Goal: Find contact information: Find contact information

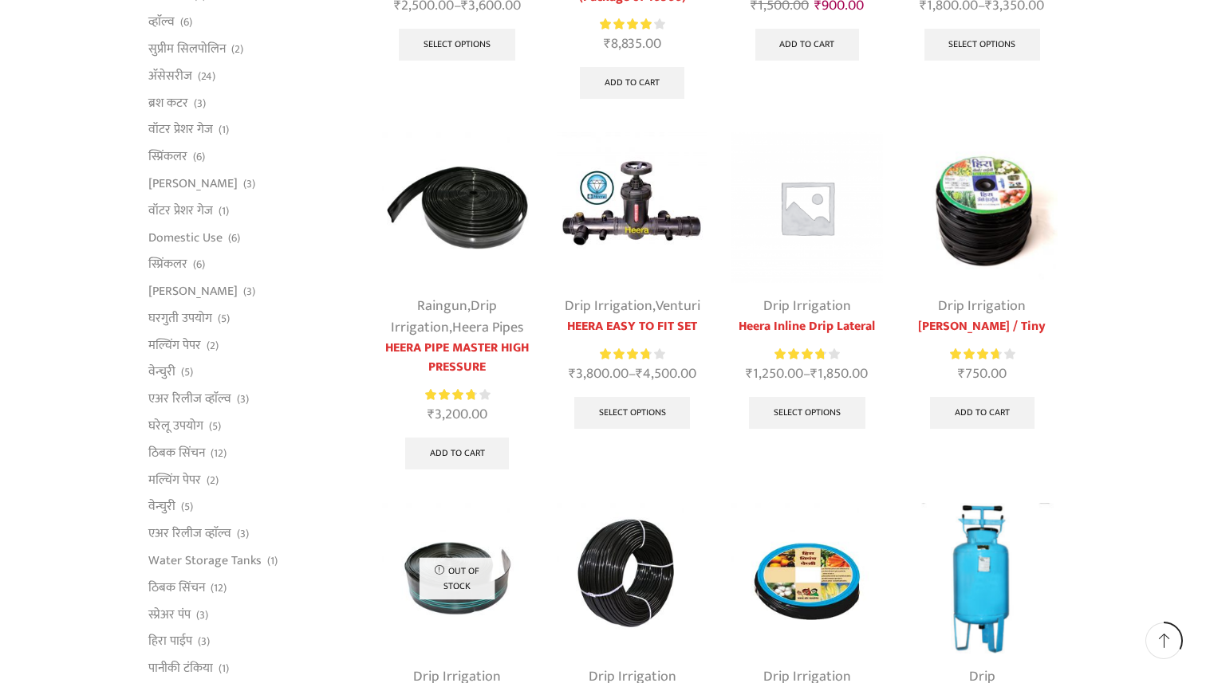
scroll to position [387, 0]
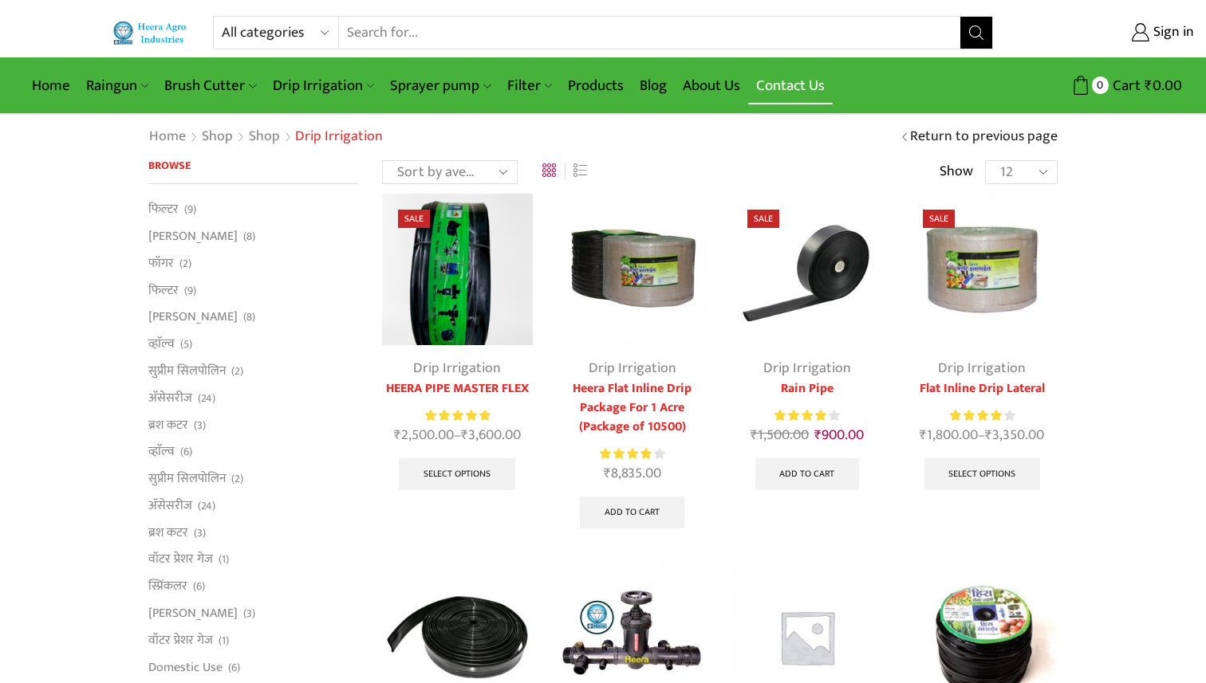
click at [789, 81] on link "Contact Us" at bounding box center [790, 85] width 85 height 37
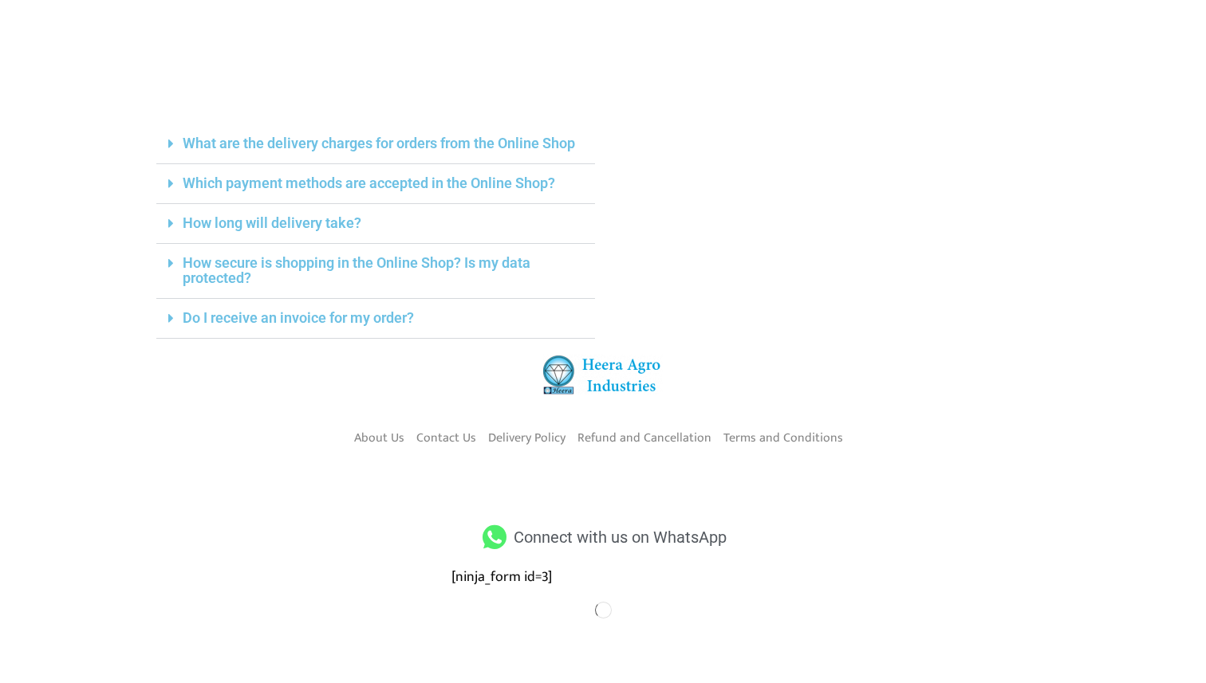
scroll to position [562, 0]
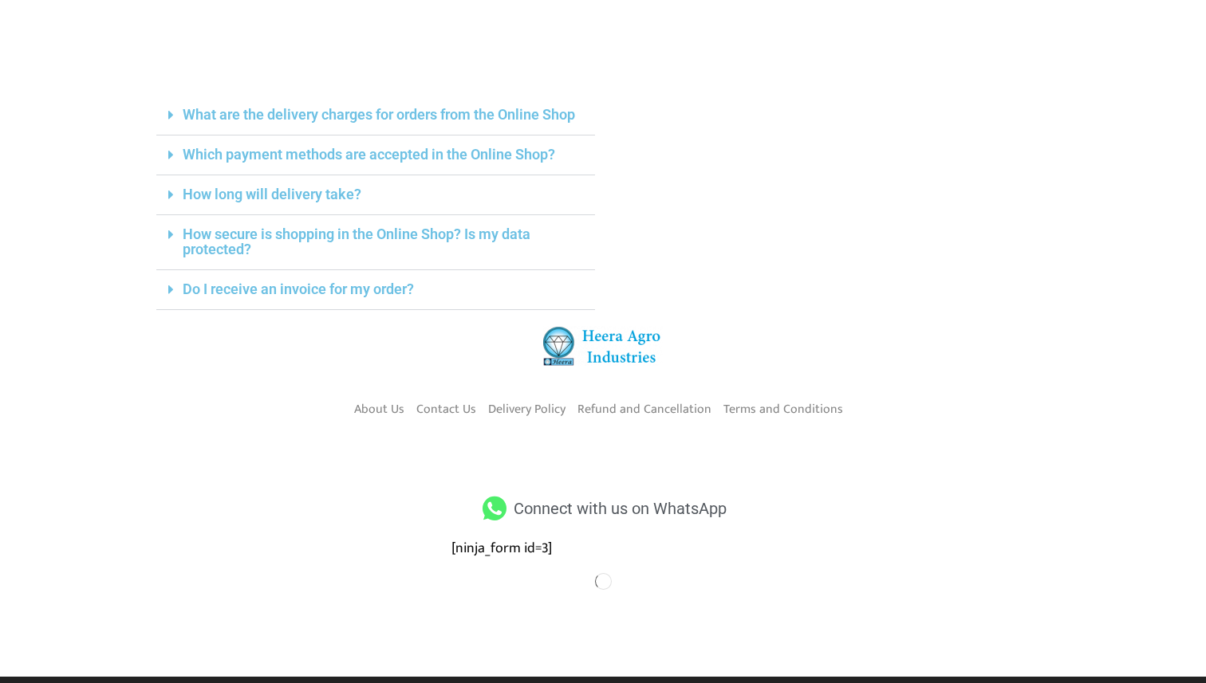
click at [600, 494] on span "Connect with us on WhatsApp" at bounding box center [618, 508] width 217 height 29
click at [587, 494] on span "Connect with us on WhatsApp" at bounding box center [618, 508] width 217 height 29
click at [774, 432] on div "About Us Contact Us Delivery Policy Refund and Cancellation Terms and Conditions" at bounding box center [602, 430] width 893 height 96
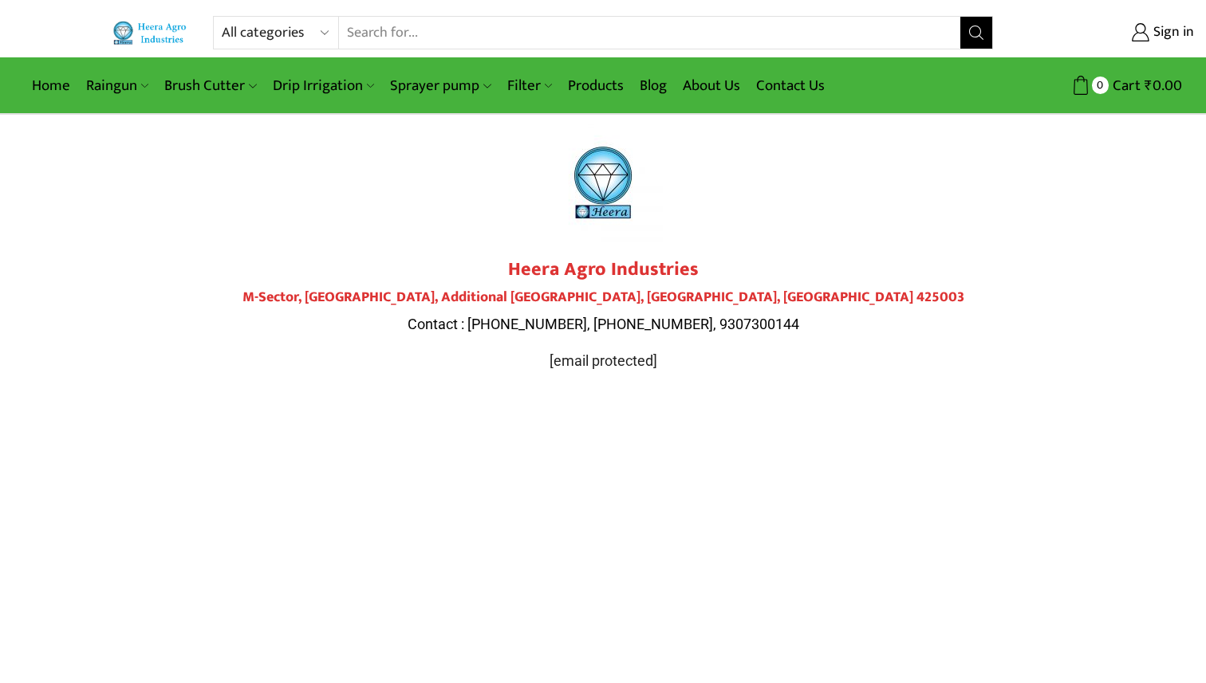
scroll to position [562, 0]
